Goal: Information Seeking & Learning: Learn about a topic

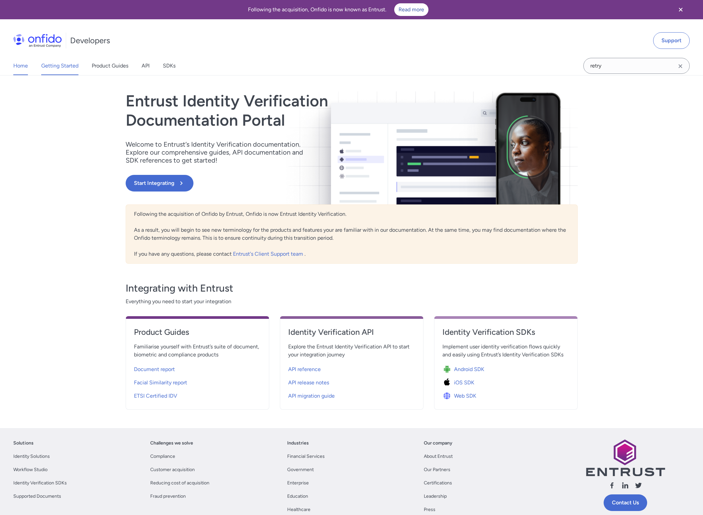
click at [48, 65] on link "Getting Started" at bounding box center [59, 66] width 37 height 19
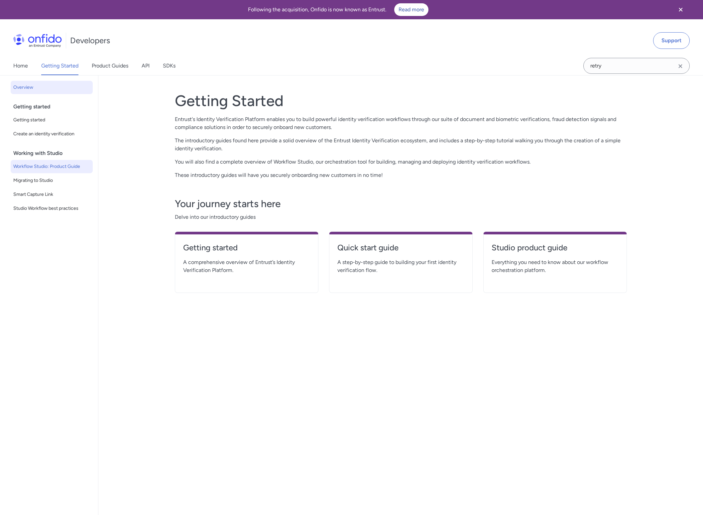
click at [26, 165] on span "Workflow Studio: Product Guide" at bounding box center [51, 167] width 77 height 8
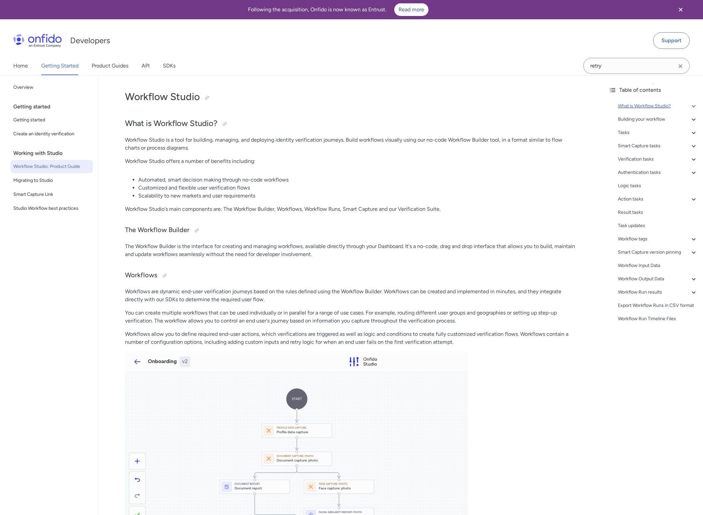
click at [696, 106] on icon at bounding box center [694, 106] width 8 height 8
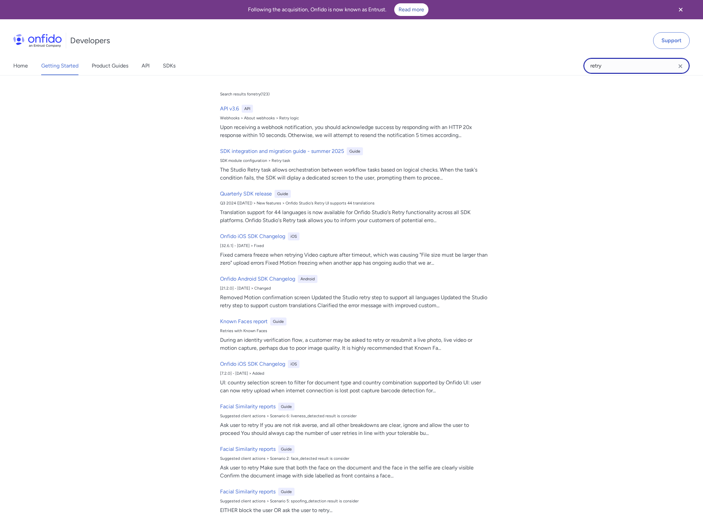
click at [599, 67] on input "retry" at bounding box center [636, 66] width 106 height 16
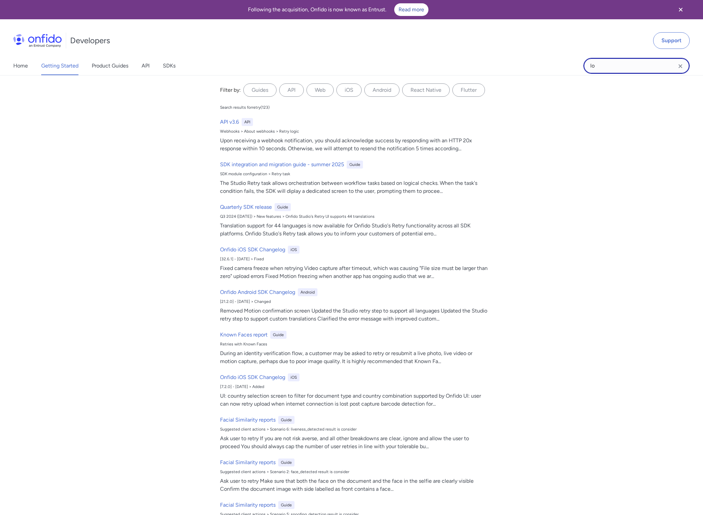
type input "l"
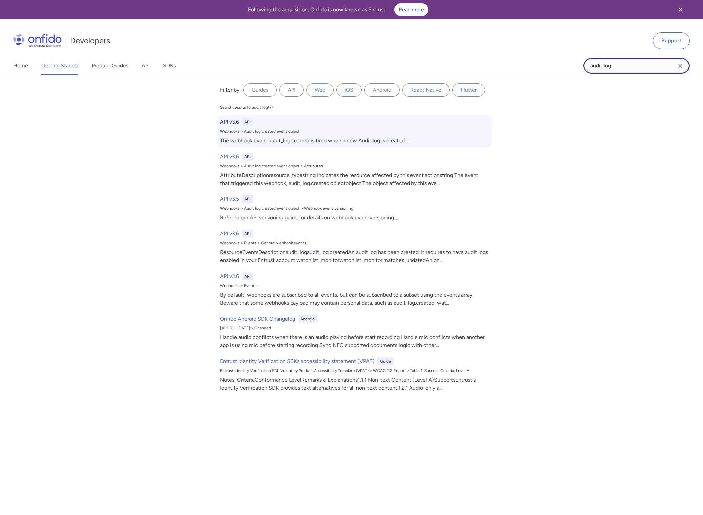
type input "audit log"
click at [229, 123] on h6 "API v3.6" at bounding box center [229, 122] width 19 height 8
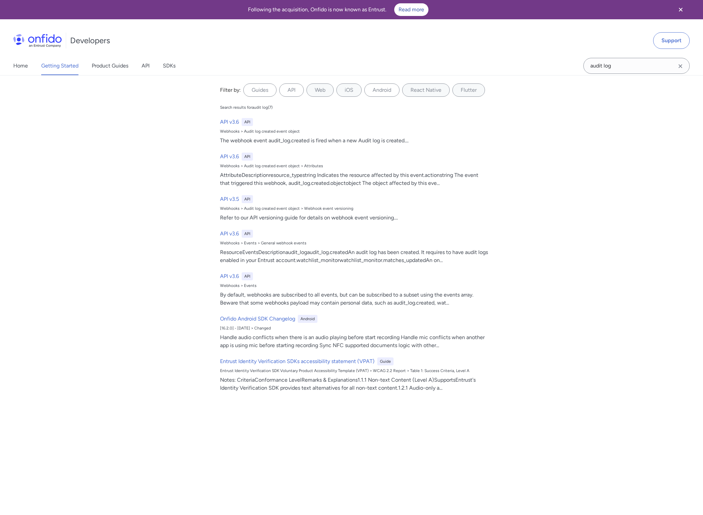
select select "http"
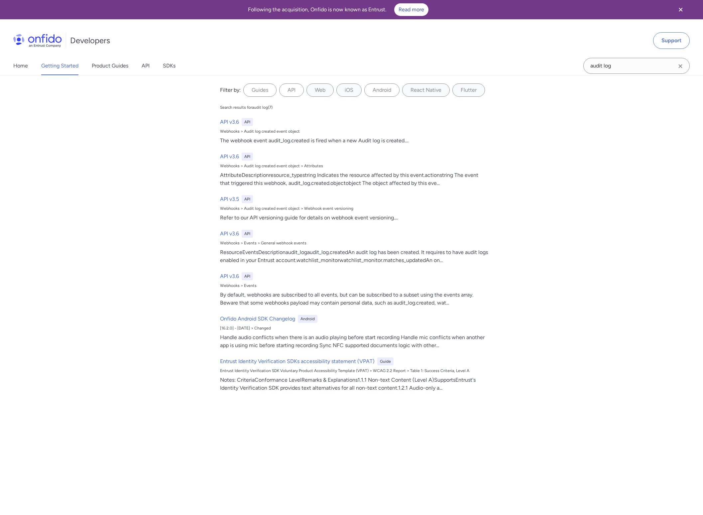
select select "http"
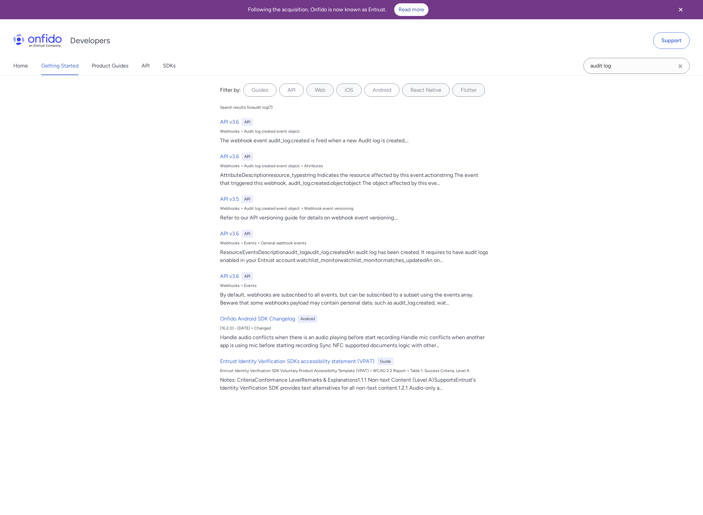
select select "http"
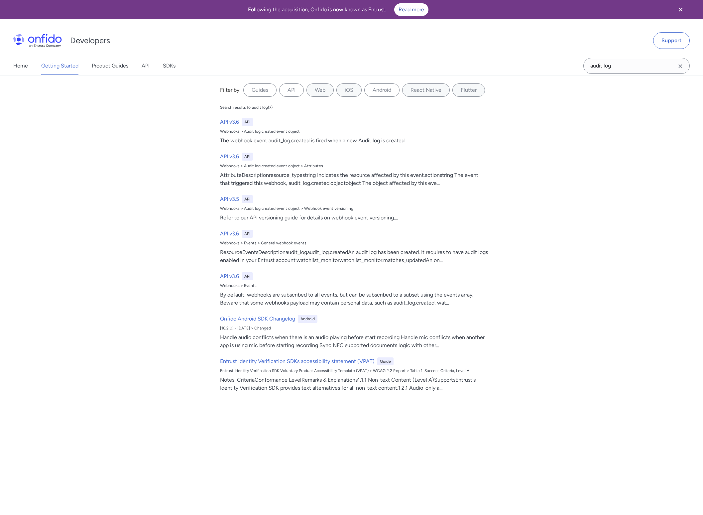
select select "http"
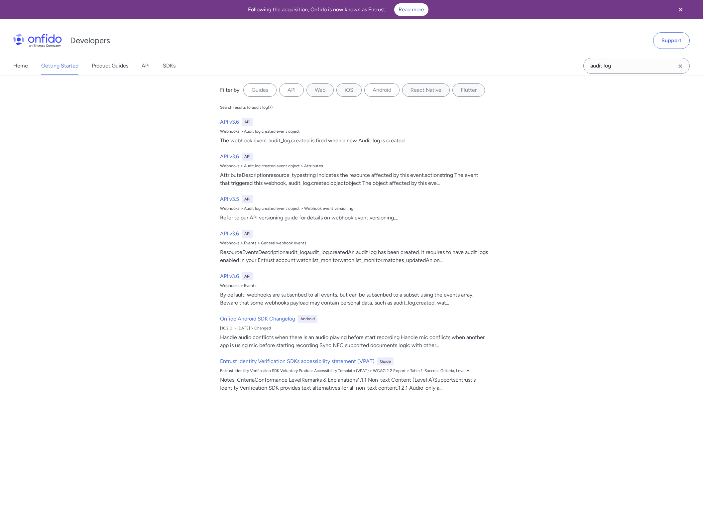
select select "http"
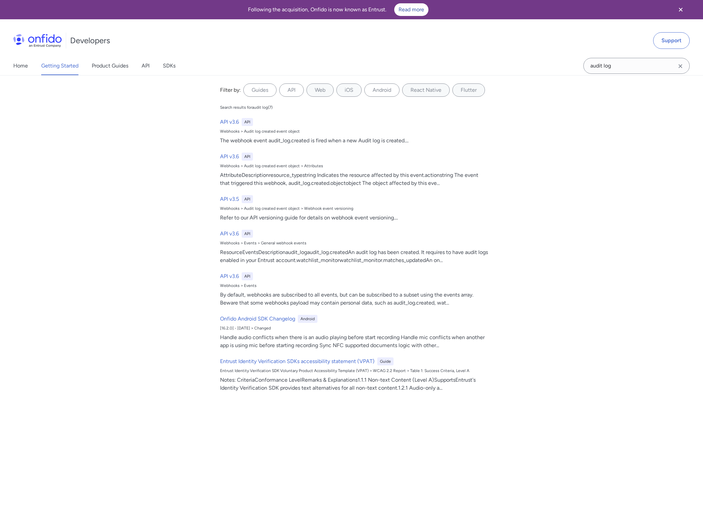
select select "http"
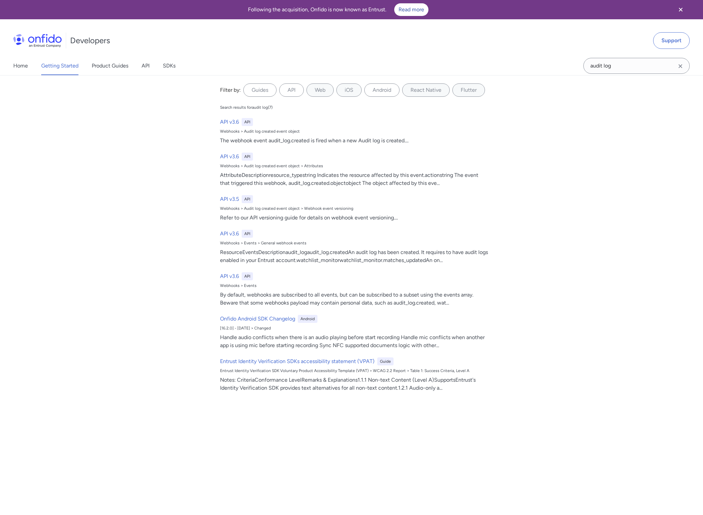
select select "http"
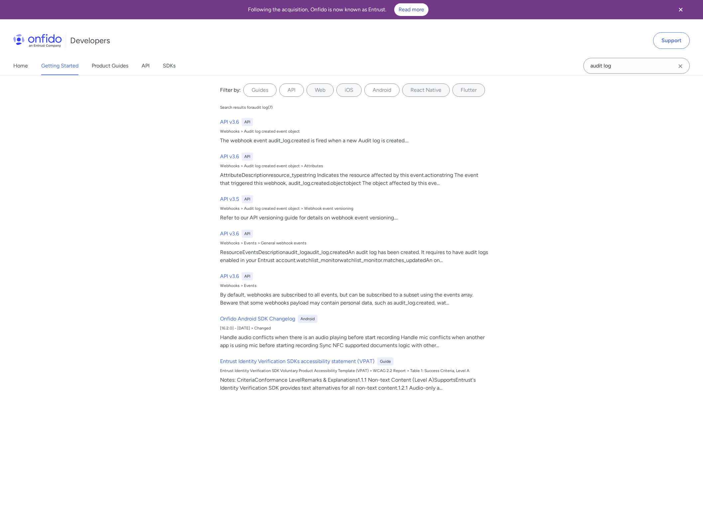
select select "http"
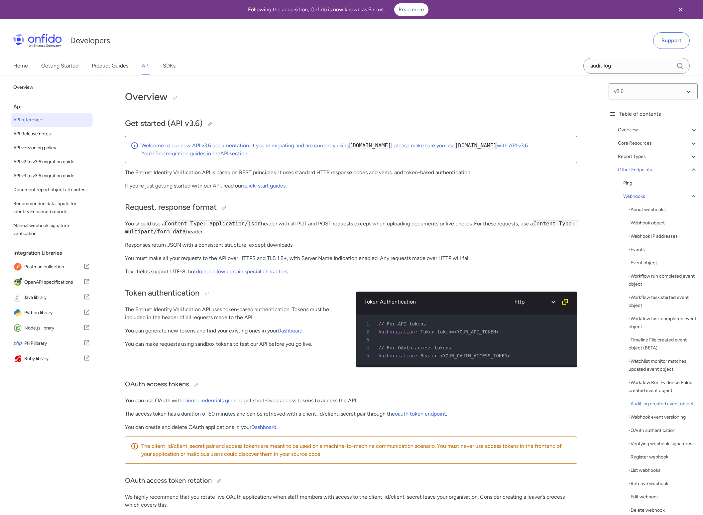
scroll to position [52320, 0]
